Goal: Communication & Community: Participate in discussion

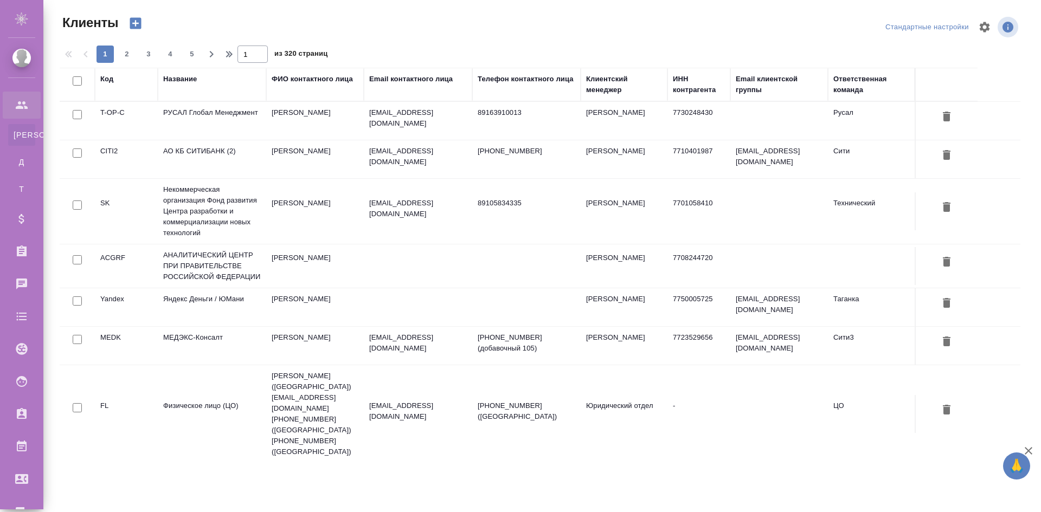
select select "RU"
click at [22, 289] on div "Чаты" at bounding box center [8, 284] width 27 height 16
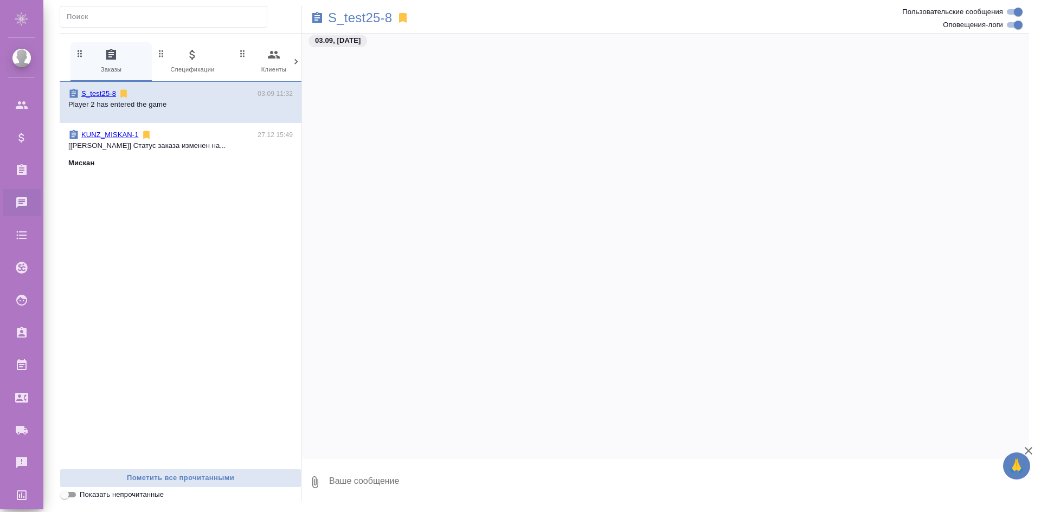
scroll to position [2499, 0]
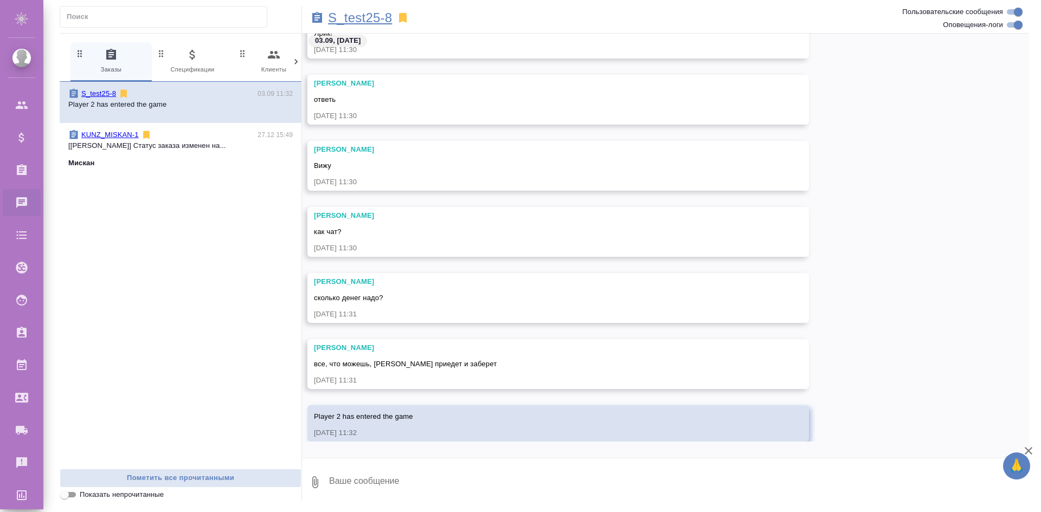
click at [343, 14] on p "S_test25-8" at bounding box center [360, 17] width 64 height 11
click at [346, 482] on textarea at bounding box center [678, 482] width 701 height 37
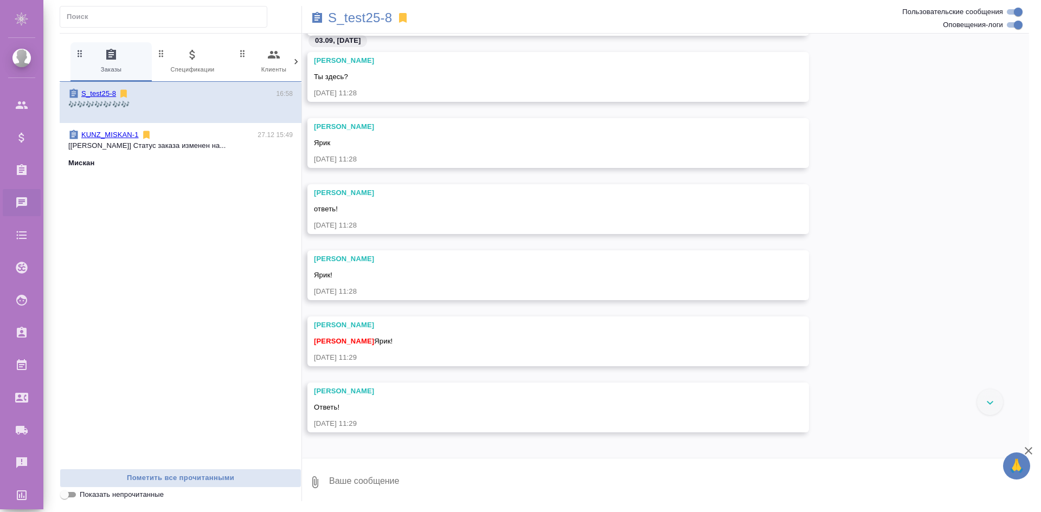
scroll to position [1851, 0]
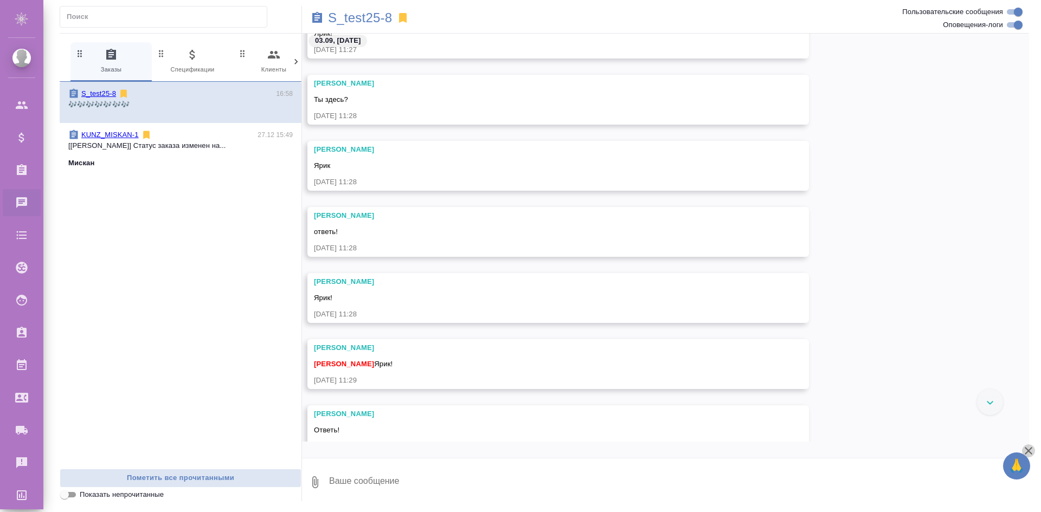
click at [1031, 453] on icon "button" at bounding box center [1028, 450] width 13 height 13
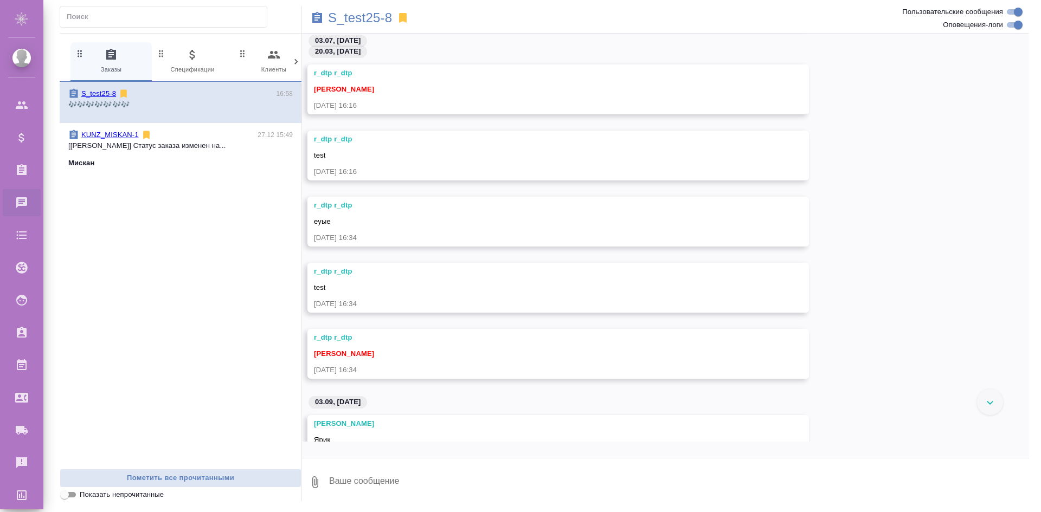
scroll to position [1472, 0]
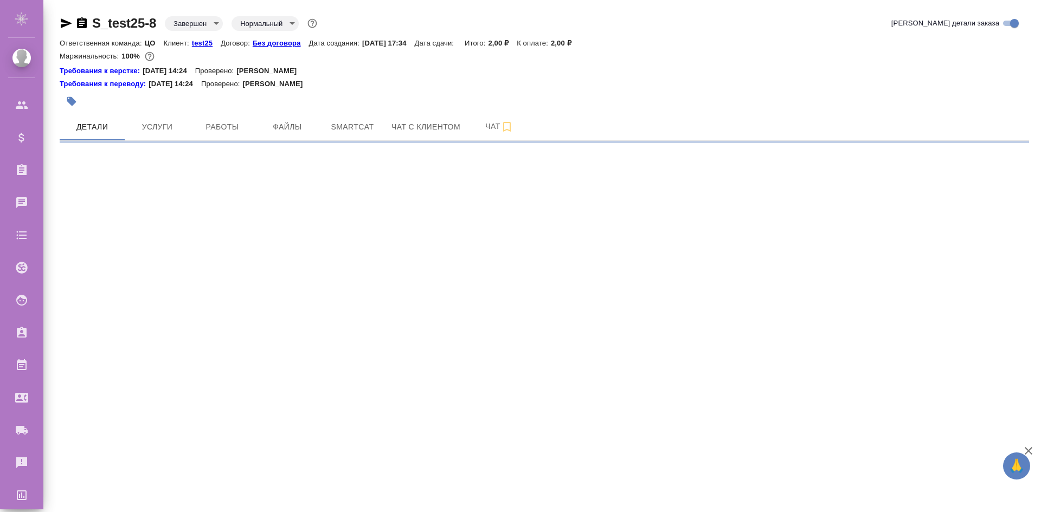
select select "RU"
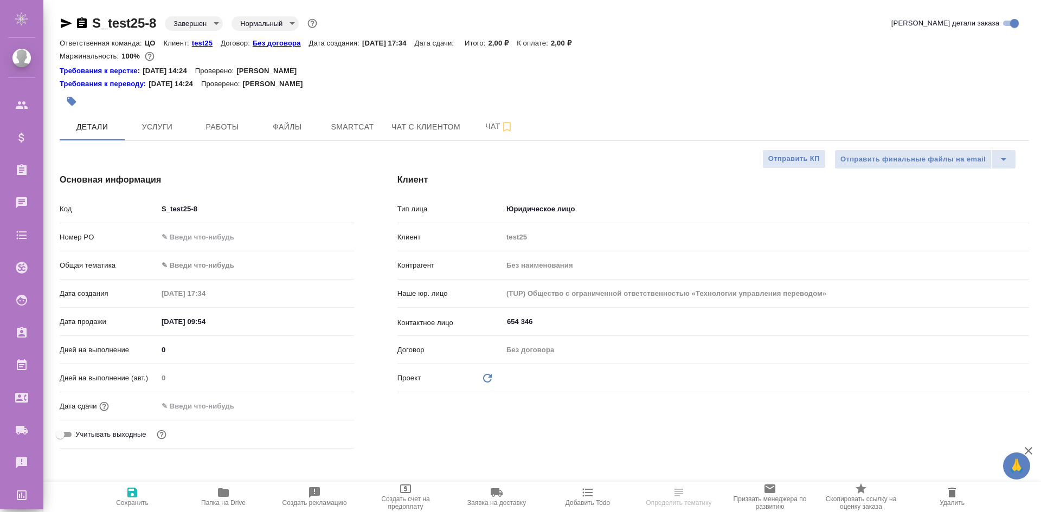
type textarea "x"
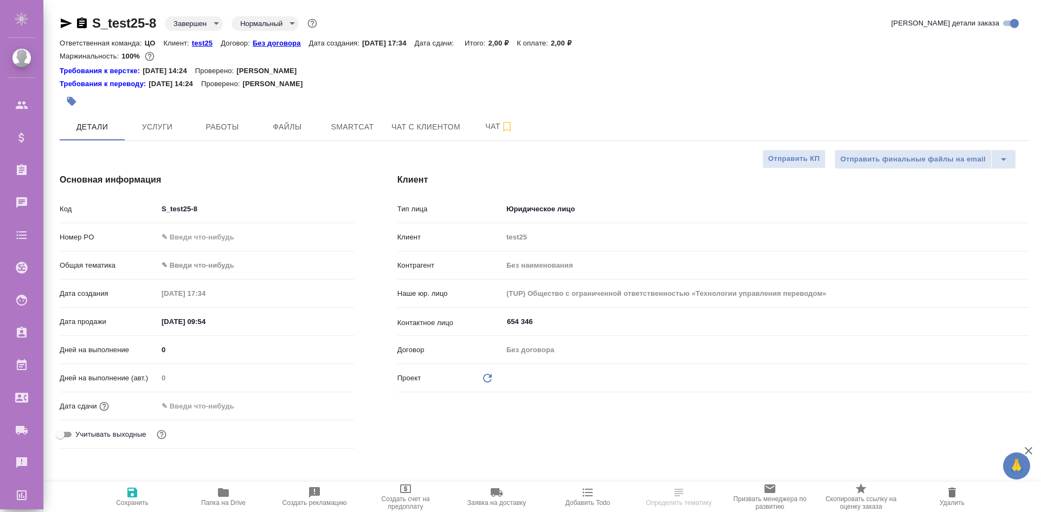
type textarea "x"
click at [488, 120] on span "Чат" at bounding box center [499, 127] width 52 height 14
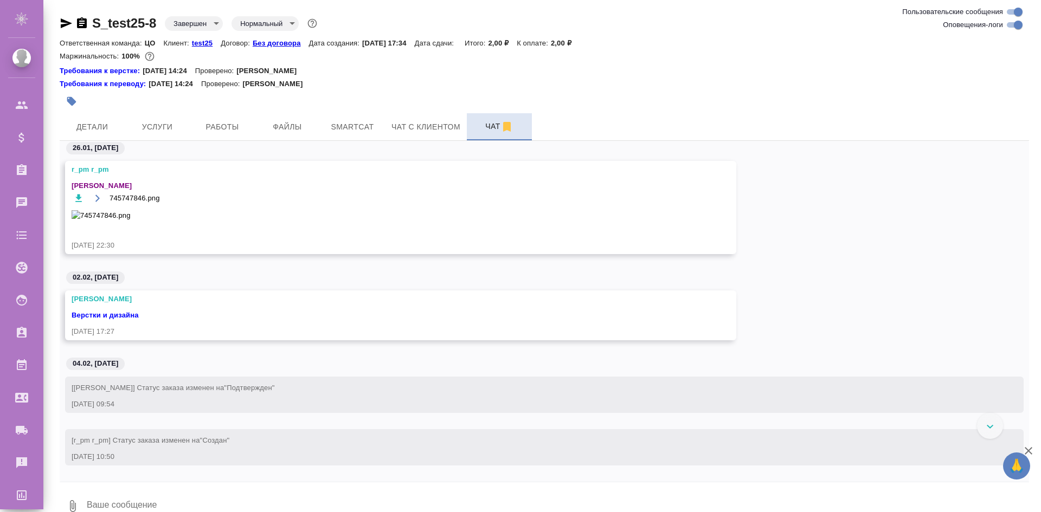
scroll to position [4279, 0]
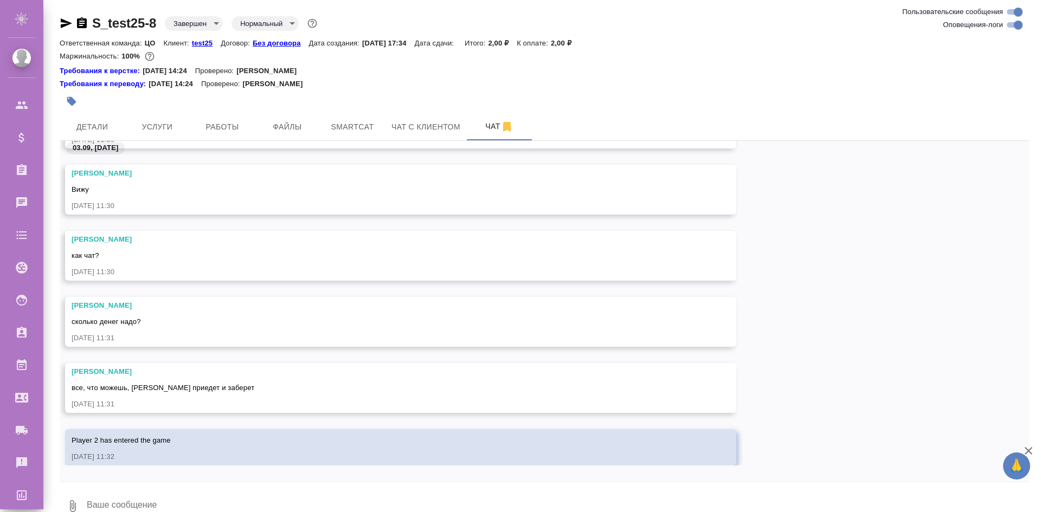
click at [230, 492] on textarea at bounding box center [557, 506] width 943 height 37
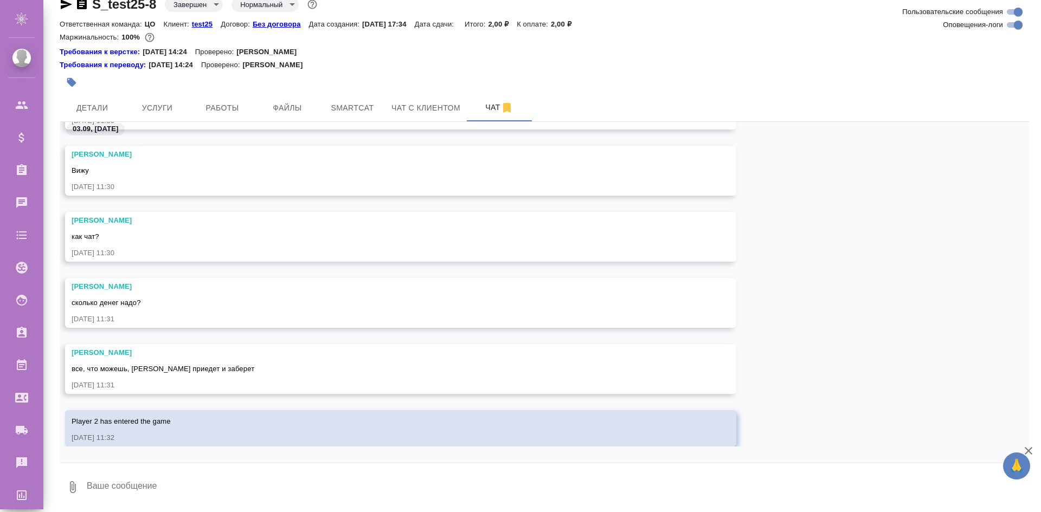
click at [208, 498] on textarea at bounding box center [557, 487] width 943 height 37
click at [233, 483] on textarea at bounding box center [557, 487] width 943 height 37
click at [244, 482] on textarea at bounding box center [557, 487] width 943 height 37
type textarea "🎶🎶🎶🎶🎶🎶🎶"
click at [1024, 484] on icon "submit" at bounding box center [1019, 486] width 11 height 10
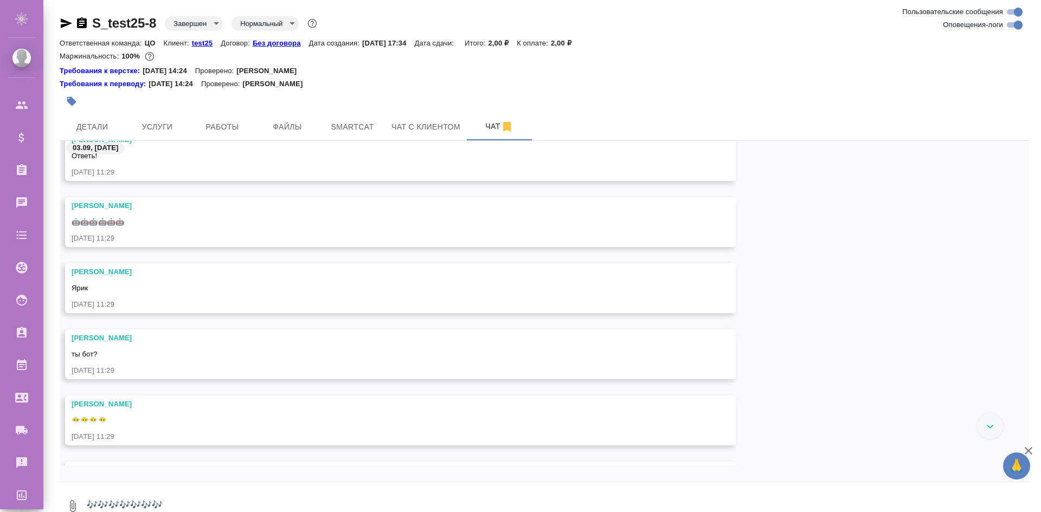
scroll to position [3414, 0]
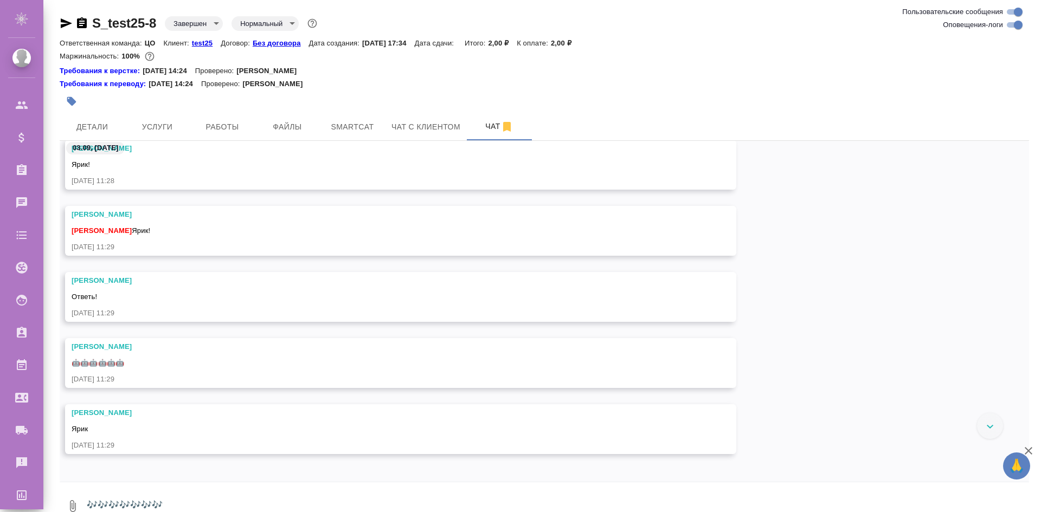
click at [1030, 447] on icon "button" at bounding box center [1028, 450] width 13 height 13
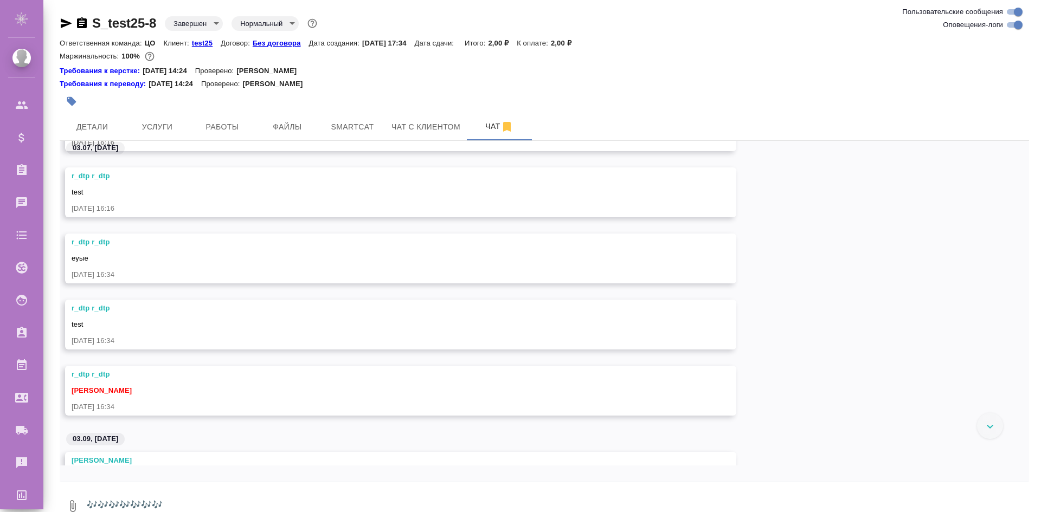
scroll to position [2512, 0]
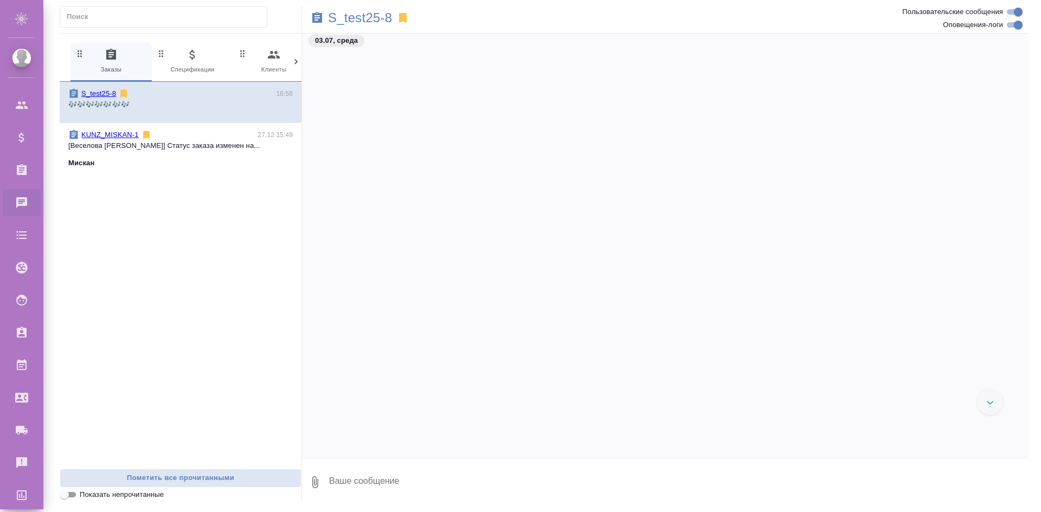
scroll to position [1472, 0]
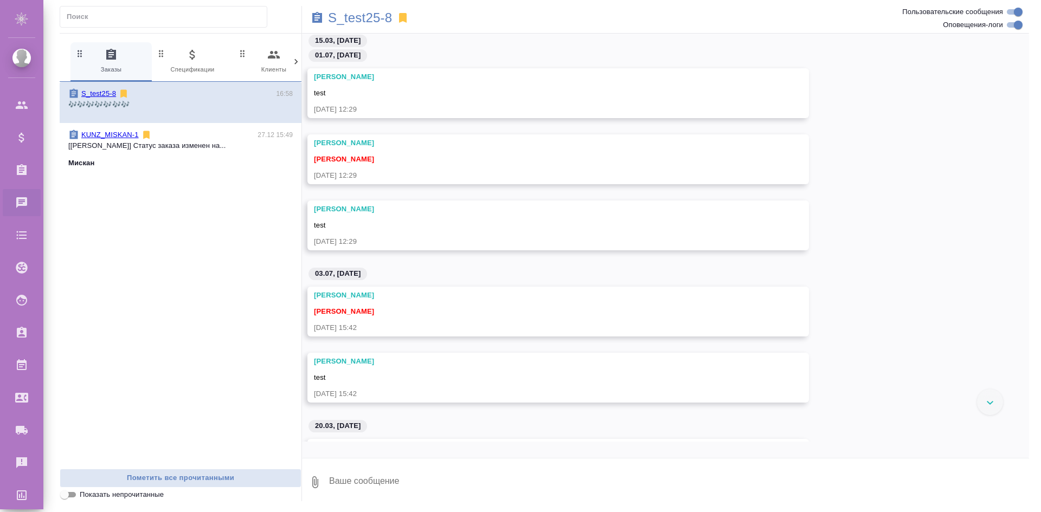
scroll to position [1093, 0]
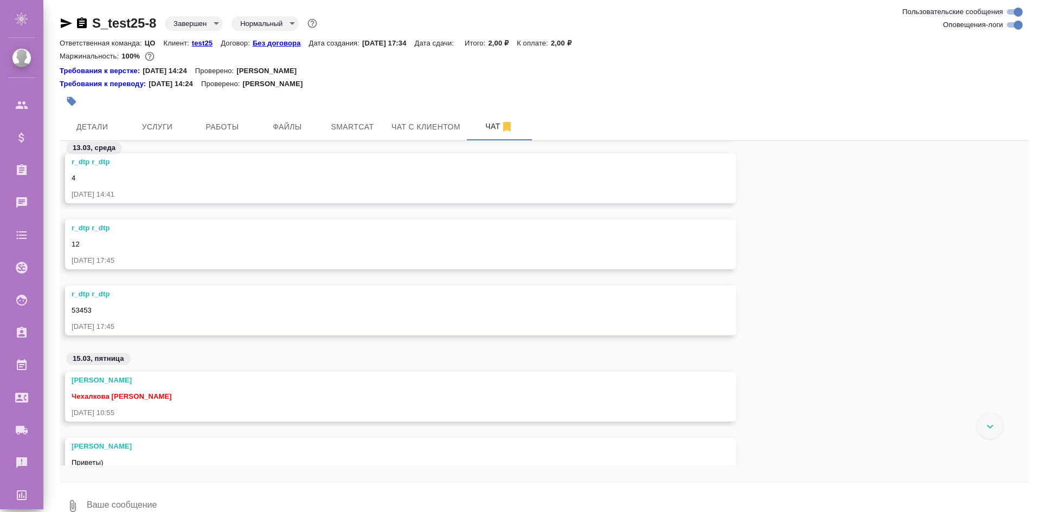
scroll to position [1038, 0]
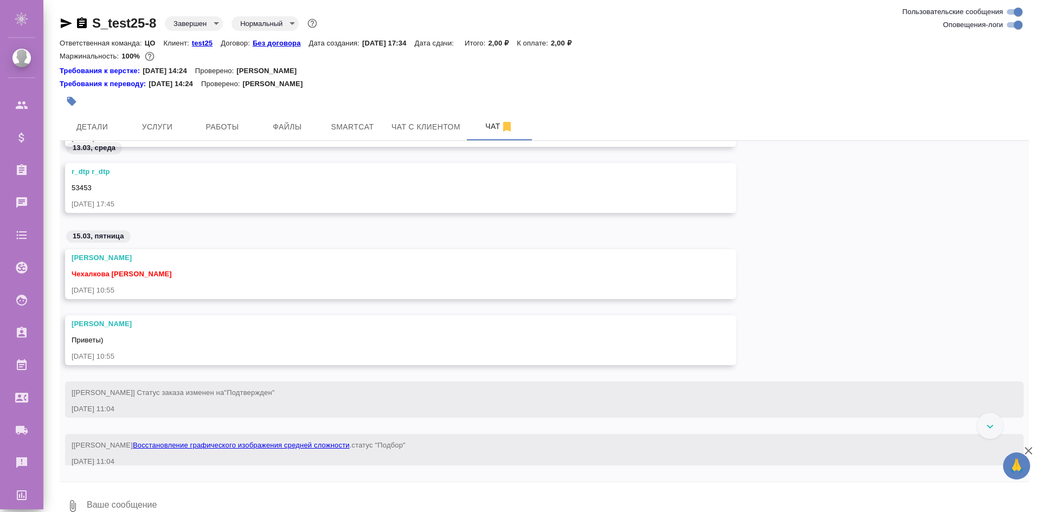
scroll to position [1246, 0]
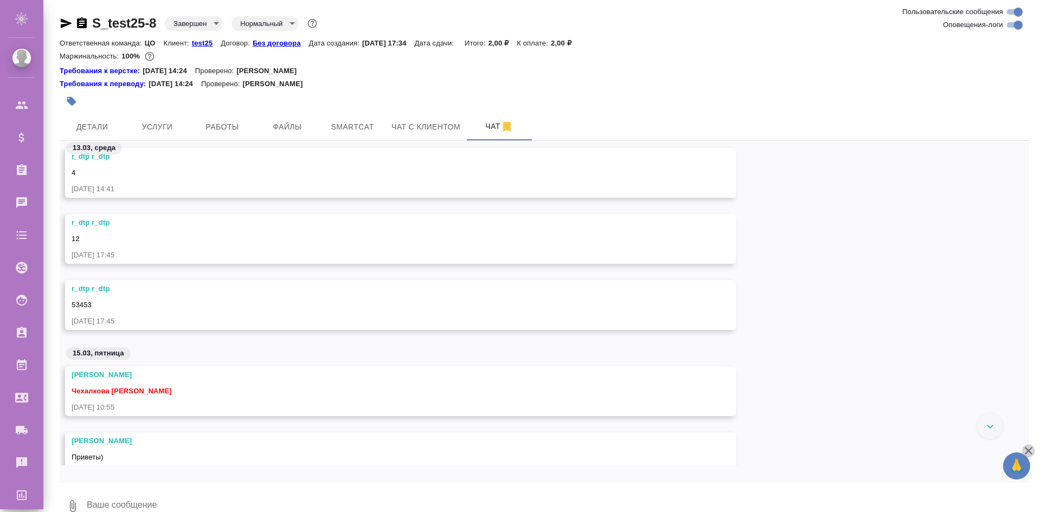
click at [1030, 450] on icon "button" at bounding box center [1028, 450] width 13 height 13
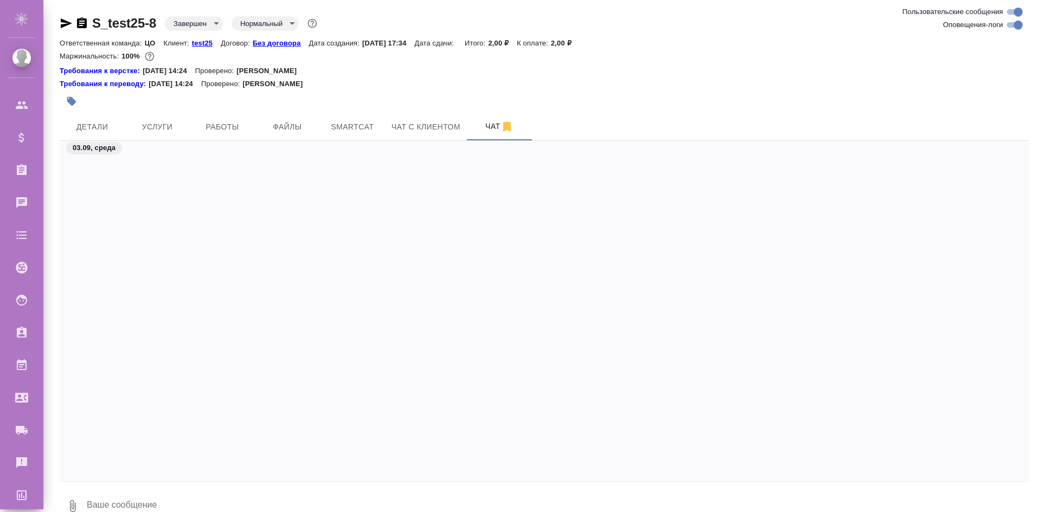
scroll to position [3143, 0]
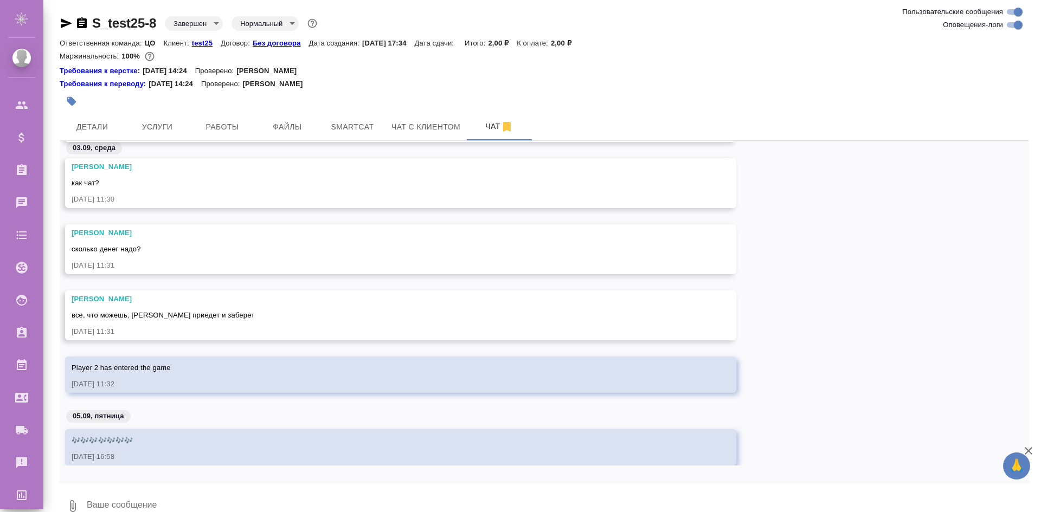
click at [876, 229] on div "[PERSON_NAME] сколько денег надо? [DATE] 11:31" at bounding box center [544, 249] width 969 height 50
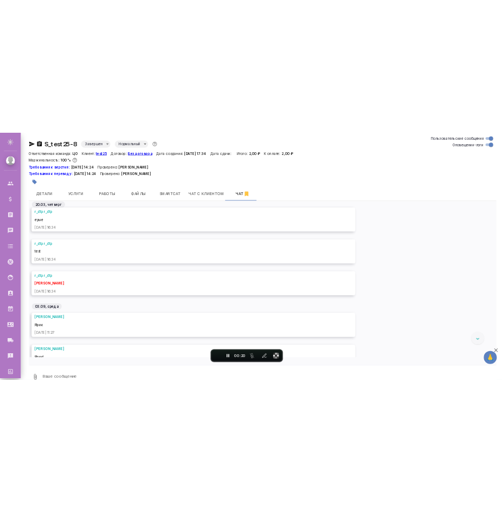
scroll to position [3588, 0]
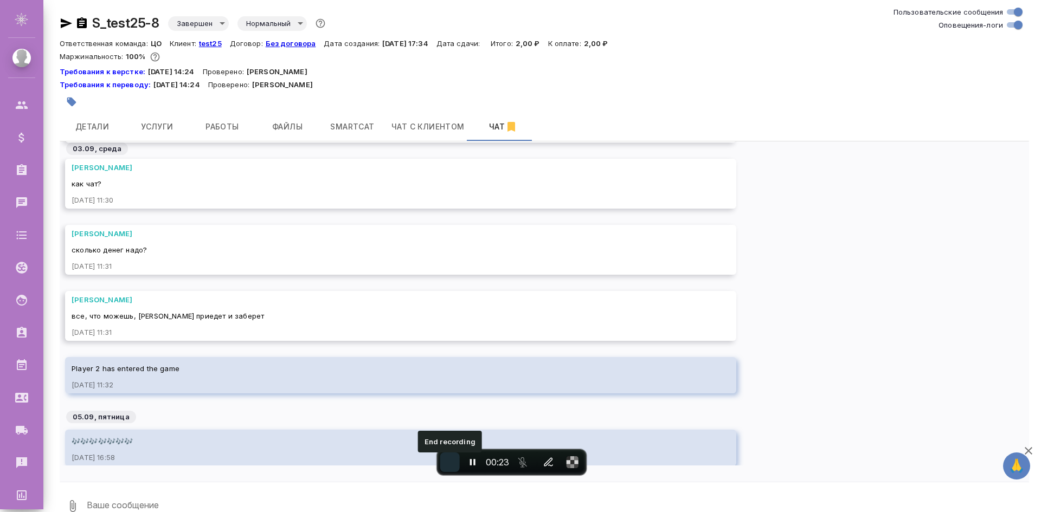
click at [450, 462] on span "End recording" at bounding box center [450, 462] width 0 height 0
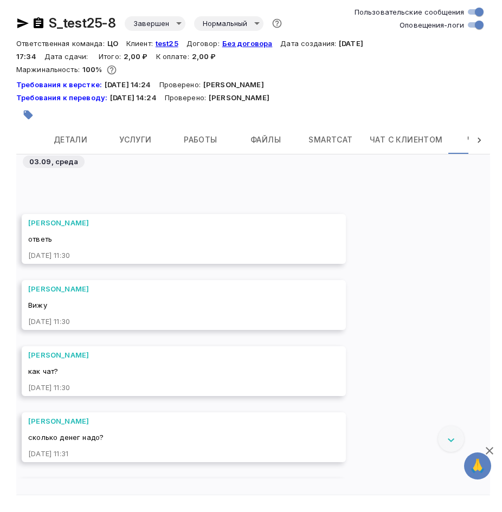
scroll to position [3425, 0]
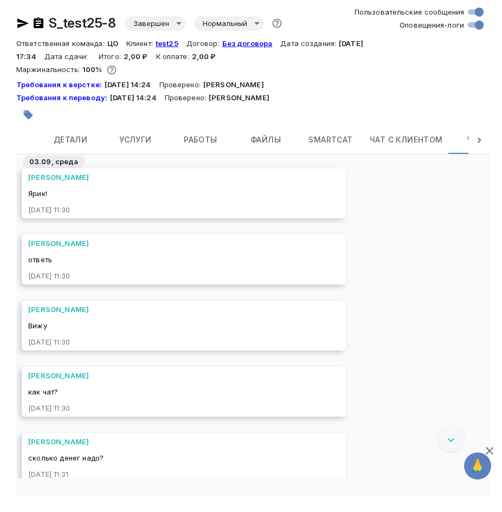
click at [489, 448] on icon "button" at bounding box center [489, 450] width 13 height 13
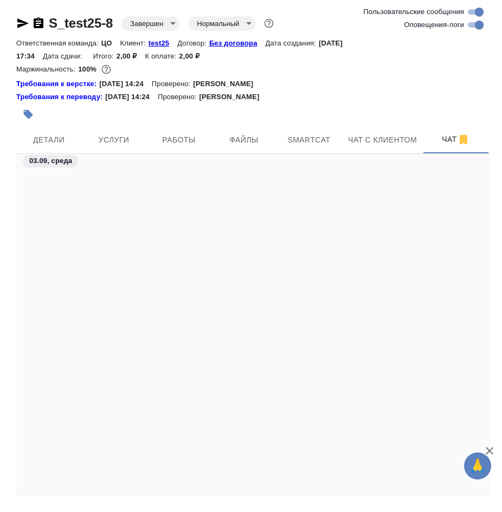
scroll to position [4368, 0]
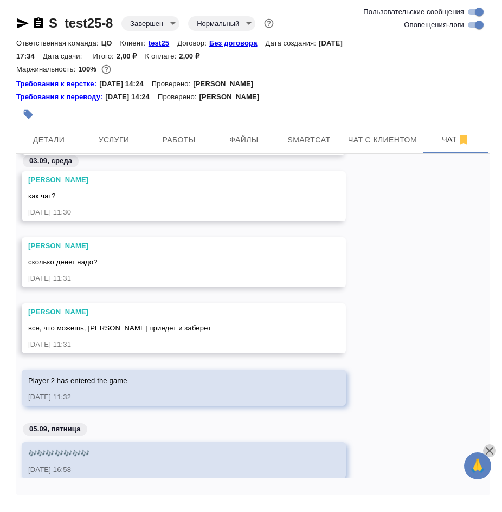
click at [492, 449] on icon "button" at bounding box center [490, 451] width 8 height 8
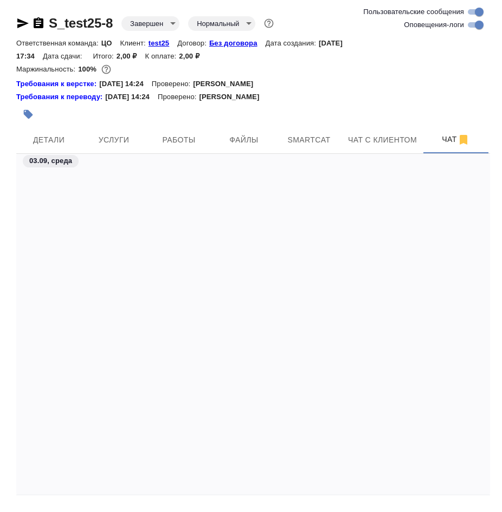
scroll to position [3208, 0]
